Goal: Task Accomplishment & Management: Manage account settings

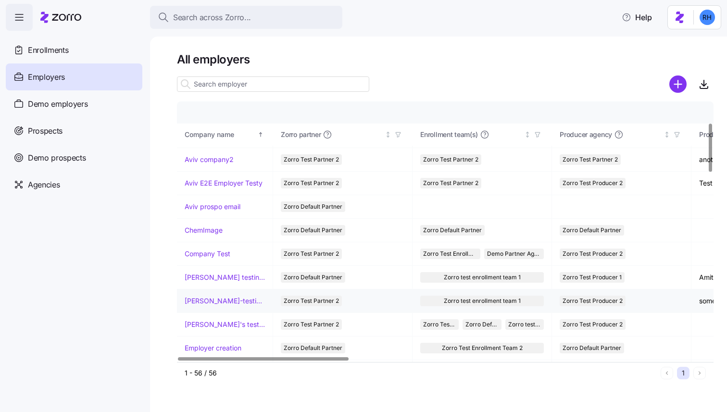
scroll to position [125, 0]
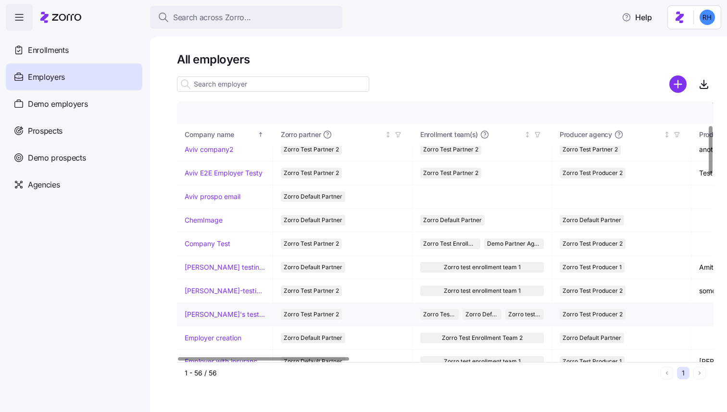
click at [209, 314] on link "Dori's test account" at bounding box center [225, 315] width 80 height 10
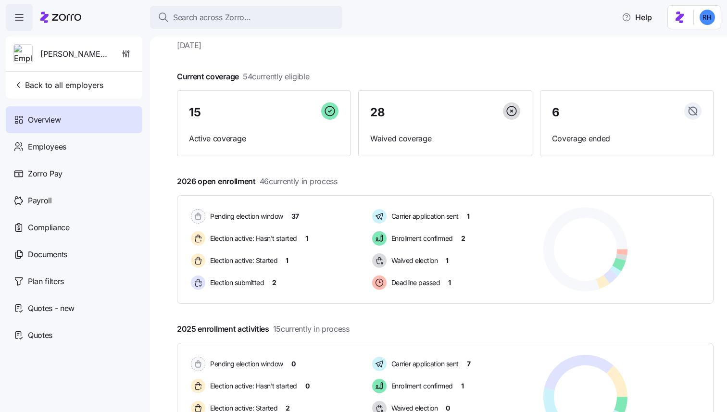
scroll to position [35, 0]
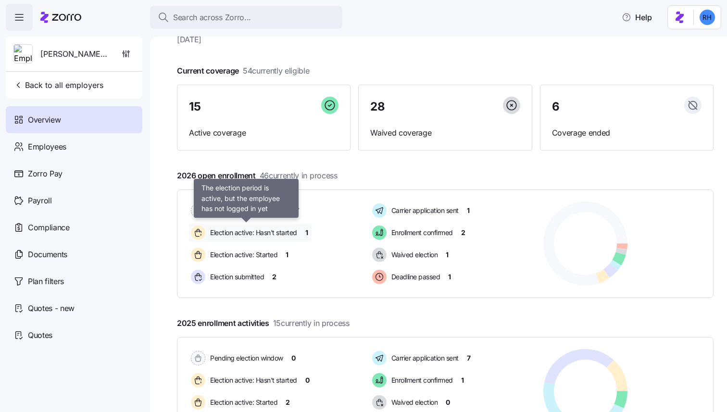
click at [241, 237] on span "Election active: Hasn't started" at bounding box center [252, 233] width 90 height 10
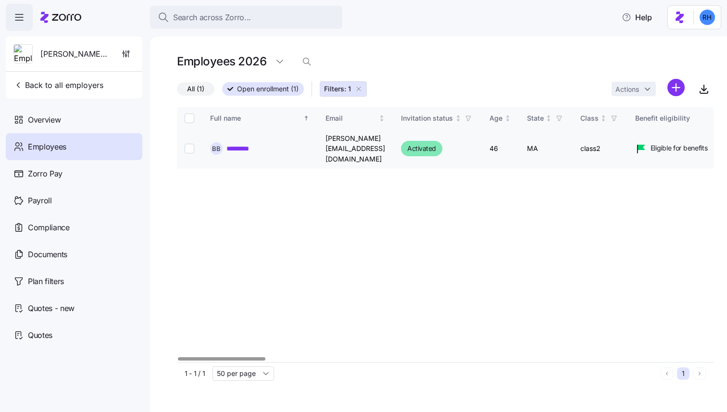
click at [241, 144] on link "*********" at bounding box center [243, 149] width 35 height 10
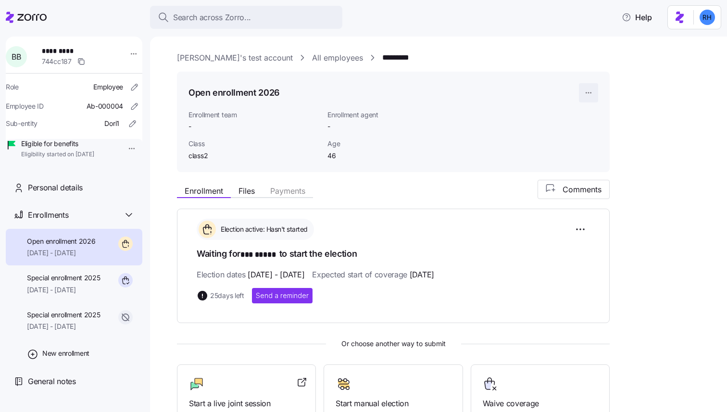
click at [592, 96] on html "Search across Zorro... Help B B ********* 744cc187 Role Employee Employee ID Ab…" at bounding box center [363, 203] width 727 height 406
drag, startPoint x: 496, startPoint y: 102, endPoint x: 484, endPoint y: 102, distance: 12.0
click at [495, 103] on html "Search across Zorro... Help B B ********* 744cc187 Role Employee Employee ID Ab…" at bounding box center [363, 203] width 727 height 406
click at [123, 56] on html "Search across Zorro... Help B B ********* 744cc187 Role Employee Employee ID Ab…" at bounding box center [363, 203] width 727 height 406
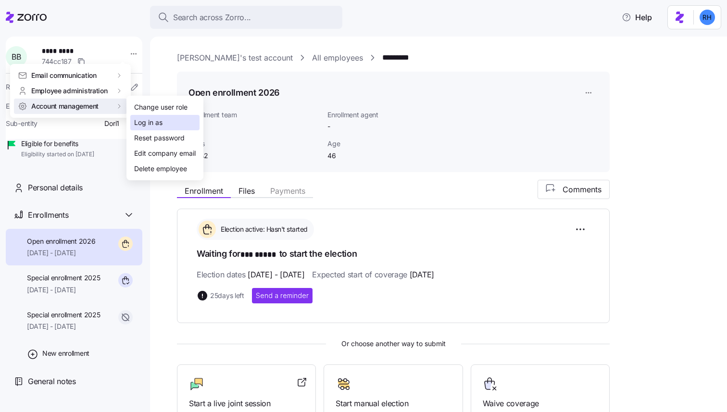
click at [141, 121] on div "Log in as" at bounding box center [148, 122] width 28 height 11
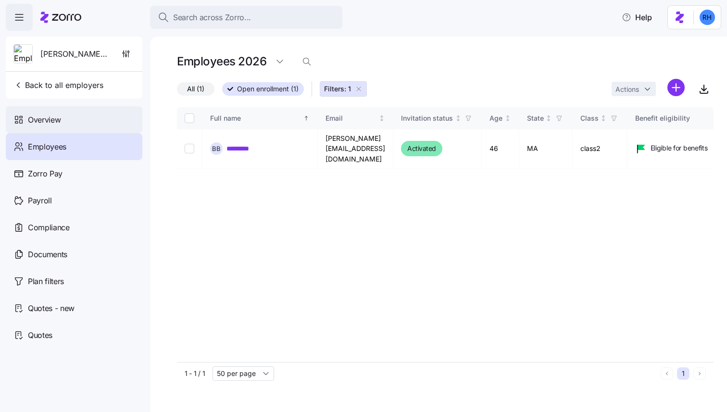
click at [81, 113] on div "Overview" at bounding box center [74, 119] width 137 height 27
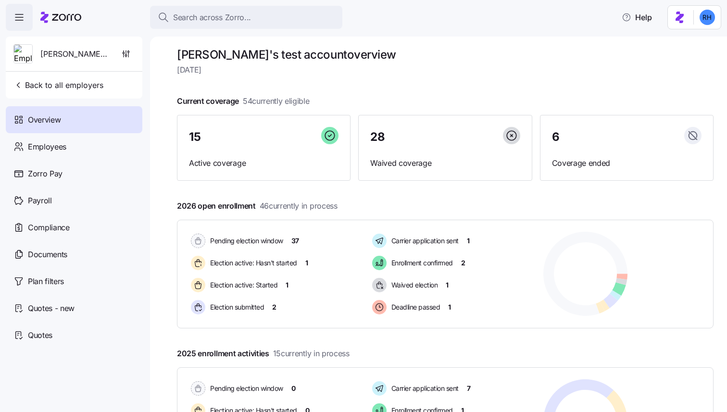
scroll to position [63, 0]
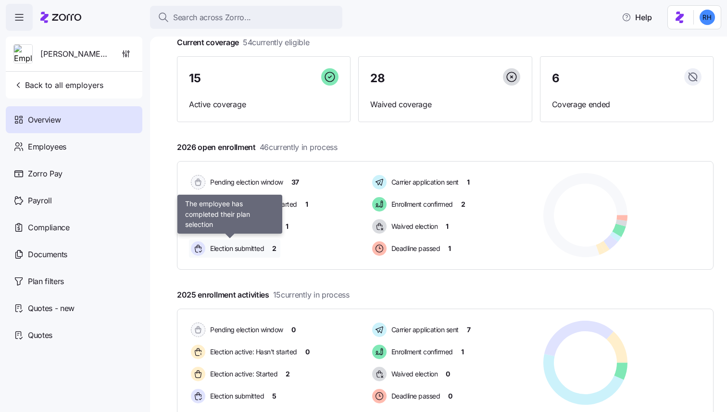
click at [230, 250] on span "Election submitted" at bounding box center [235, 249] width 57 height 10
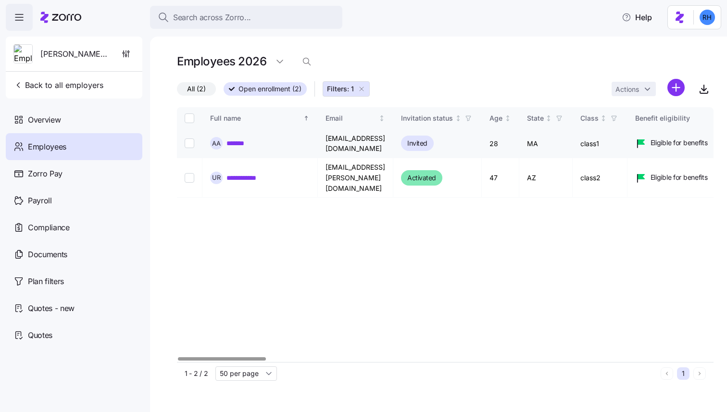
click at [231, 147] on link "*******" at bounding box center [237, 143] width 23 height 10
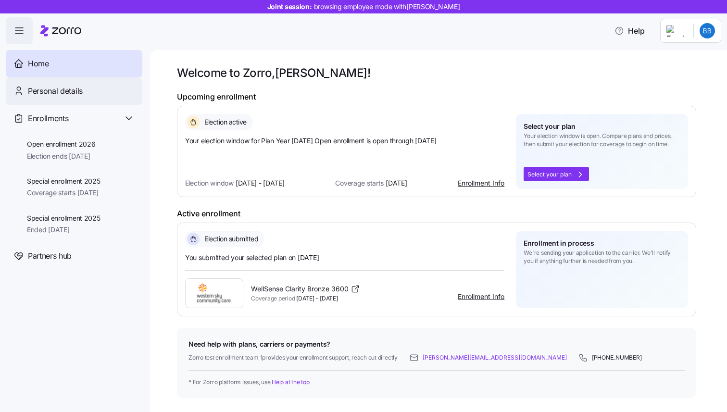
click at [87, 93] on div "Personal details" at bounding box center [81, 91] width 107 height 12
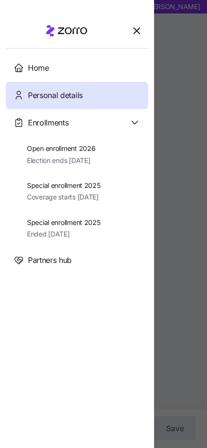
click at [136, 34] on icon "button" at bounding box center [137, 31] width 12 height 12
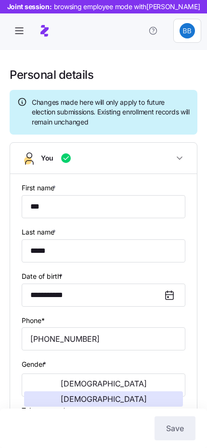
click at [24, 32] on icon "button" at bounding box center [19, 31] width 12 height 12
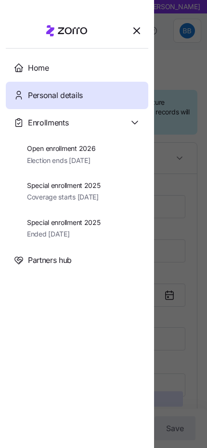
click at [134, 33] on icon "button" at bounding box center [137, 31] width 6 height 6
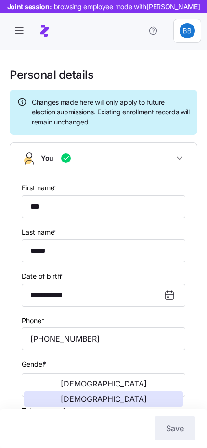
click at [16, 34] on icon "button" at bounding box center [19, 34] width 8 height 0
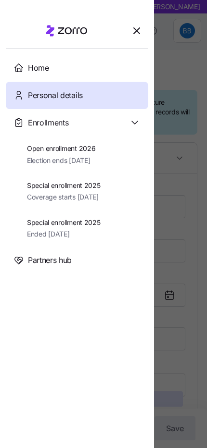
click at [47, 131] on div "Enrollments" at bounding box center [77, 122] width 142 height 27
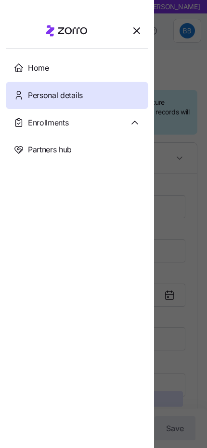
click at [47, 132] on div "Enrollments" at bounding box center [77, 122] width 142 height 27
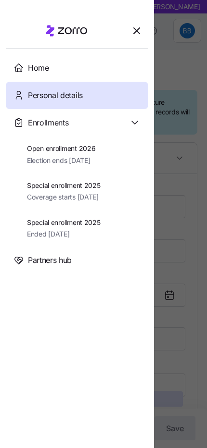
click at [49, 152] on span "Open enrollment 2026" at bounding box center [61, 149] width 68 height 10
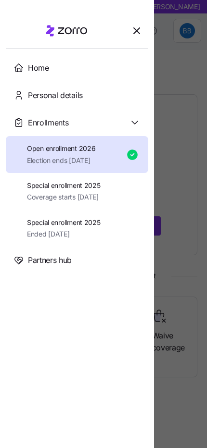
click at [70, 115] on div "Enrollments" at bounding box center [77, 122] width 142 height 27
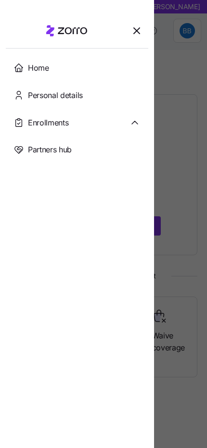
click at [48, 95] on span "Personal details" at bounding box center [55, 95] width 55 height 12
click at [48, 124] on span "Enrollments" at bounding box center [48, 123] width 40 height 12
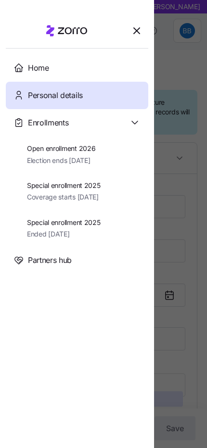
click at [75, 158] on span "Election ends [DATE]" at bounding box center [61, 161] width 68 height 10
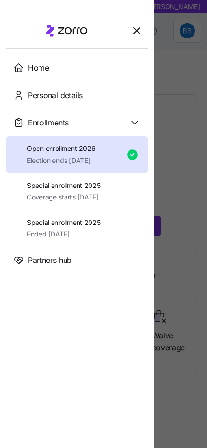
click at [79, 150] on span "Open enrollment 2026" at bounding box center [61, 149] width 68 height 10
click at [137, 29] on icon "button" at bounding box center [137, 31] width 12 height 12
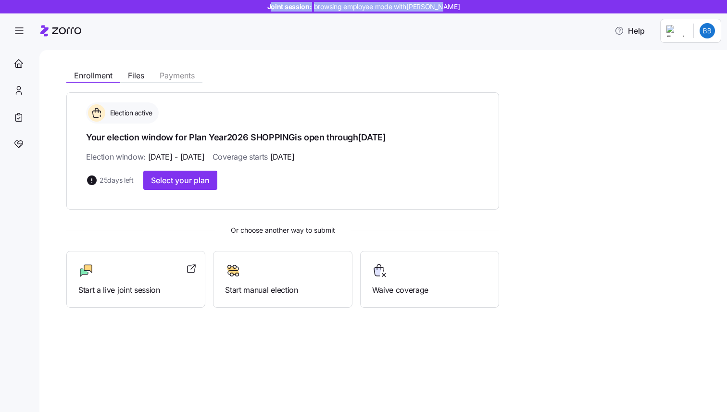
drag, startPoint x: 289, startPoint y: 10, endPoint x: 450, endPoint y: 10, distance: 160.6
click at [450, 10] on span "Joint session: browsing employee mode with Bob Brown" at bounding box center [363, 7] width 193 height 10
click at [450, 10] on span "browsing employee mode with Bob Brown" at bounding box center [387, 7] width 146 height 10
drag, startPoint x: 450, startPoint y: 8, endPoint x: 267, endPoint y: 8, distance: 183.2
click at [267, 8] on div "Joint session: browsing employee mode with Bob Brown" at bounding box center [363, 6] width 727 height 13
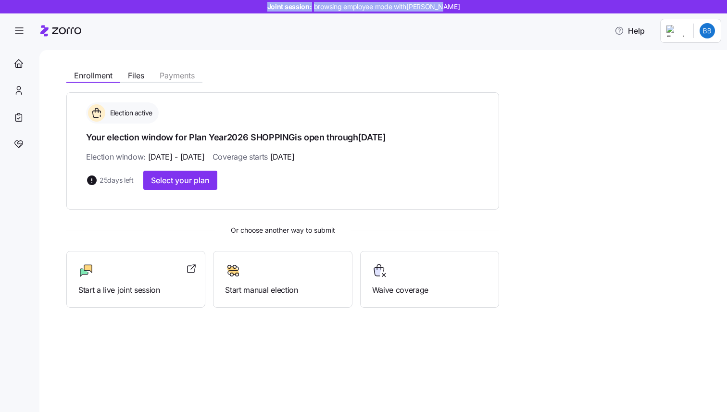
click at [267, 8] on div "Joint session: browsing employee mode with Bob Brown" at bounding box center [363, 6] width 727 height 13
click at [267, 9] on div "Joint session: browsing employee mode with Bob Brown" at bounding box center [363, 6] width 727 height 13
click at [269, 25] on div "Help" at bounding box center [363, 30] width 715 height 27
click at [22, 37] on icon "button" at bounding box center [19, 31] width 12 height 12
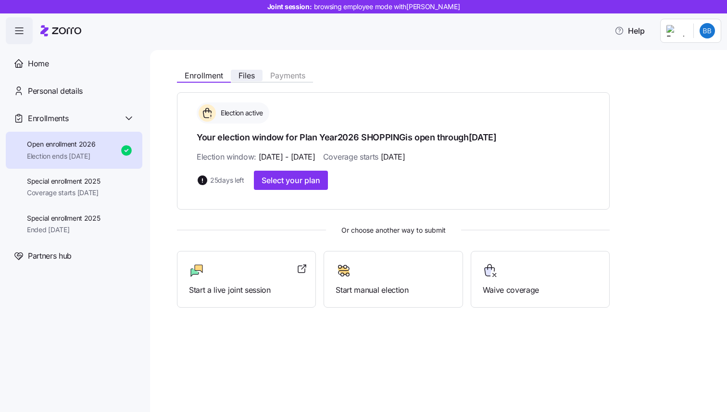
click at [256, 75] on button "Files" at bounding box center [247, 76] width 32 height 12
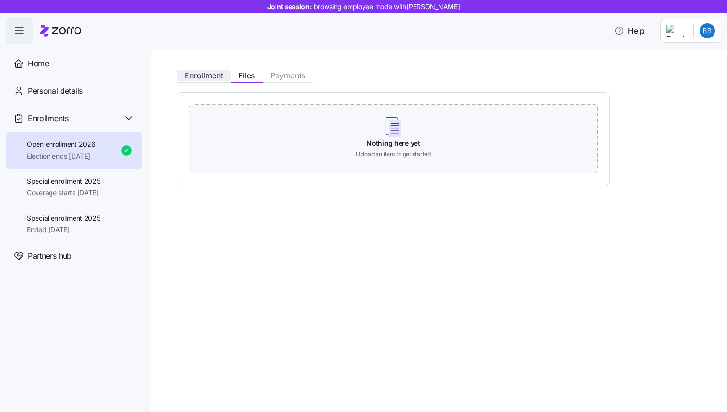
click at [211, 74] on span "Enrollment" at bounding box center [204, 76] width 38 height 8
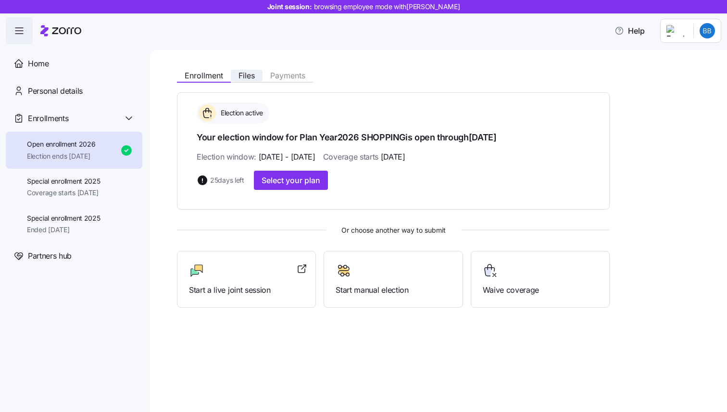
click at [246, 77] on span "Files" at bounding box center [246, 76] width 16 height 8
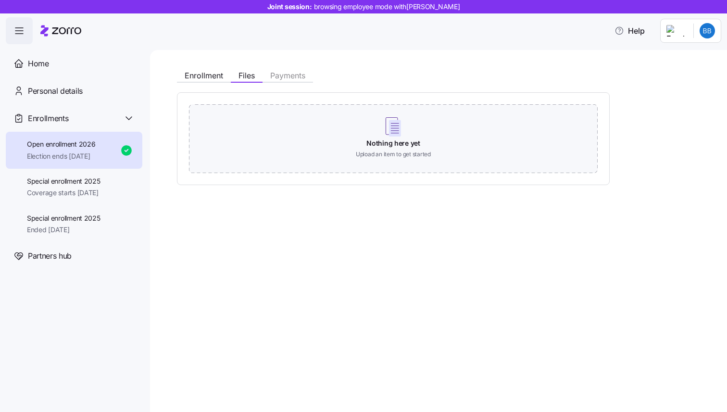
click at [201, 75] on span "Enrollment" at bounding box center [204, 76] width 38 height 8
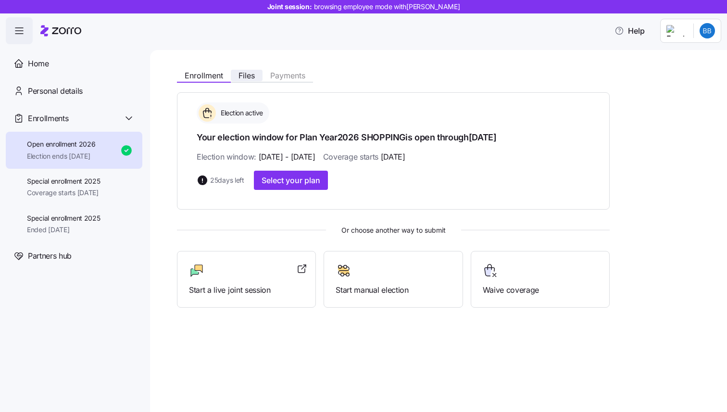
click at [240, 76] on span "Files" at bounding box center [246, 76] width 16 height 8
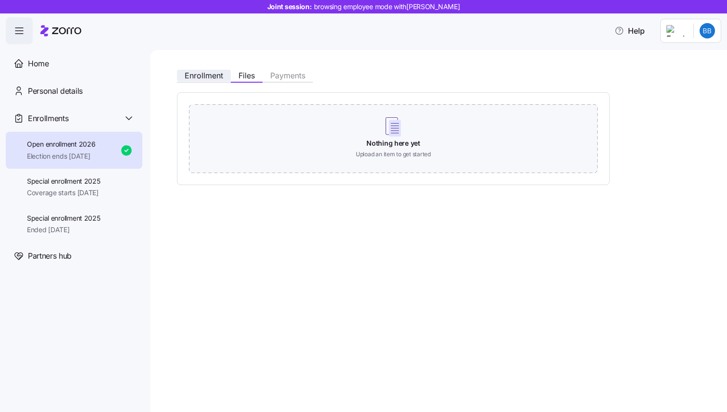
click at [198, 80] on button "Enrollment" at bounding box center [204, 76] width 54 height 12
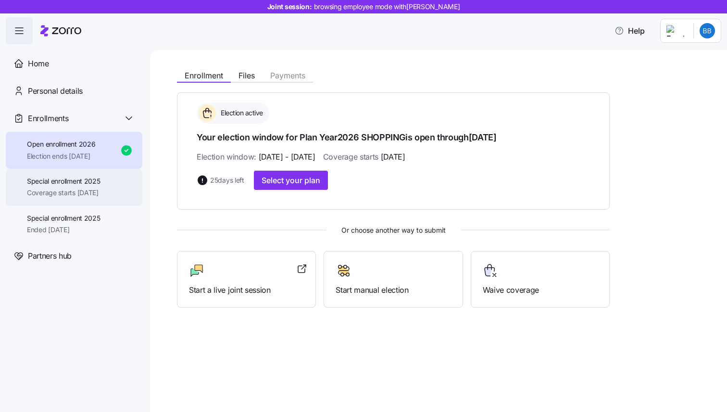
click at [56, 187] on div "Special enrollment 2025 Coverage starts 11/01/2025" at bounding box center [64, 187] width 74 height 22
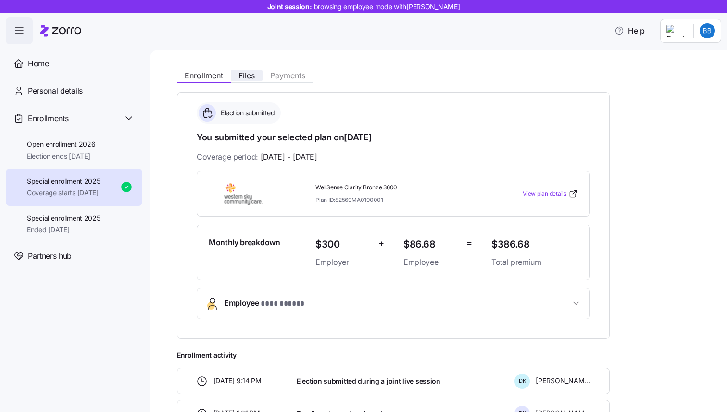
click at [255, 73] on button "Files" at bounding box center [247, 76] width 32 height 12
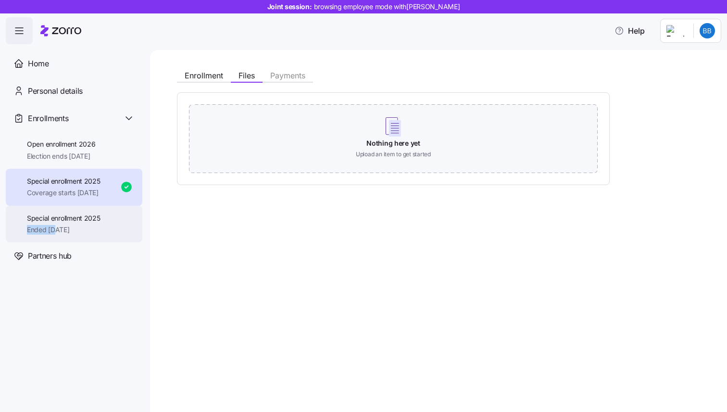
click at [56, 225] on span "Ended [DATE]" at bounding box center [64, 230] width 74 height 10
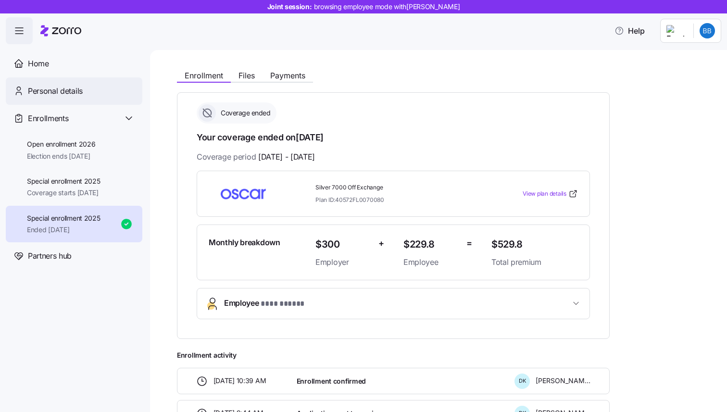
click at [73, 100] on div "Personal details" at bounding box center [74, 90] width 137 height 27
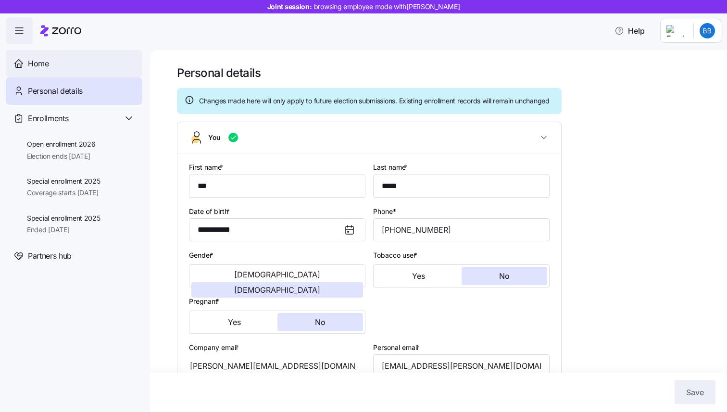
click at [75, 69] on div "Home" at bounding box center [81, 64] width 107 height 12
